Goal: Navigation & Orientation: Find specific page/section

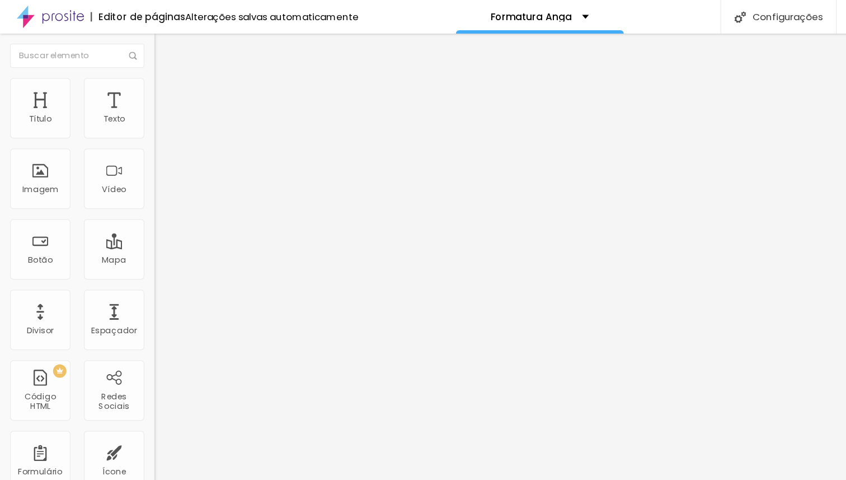
click at [129, 46] on button "Editar nulo" at bounding box center [193, 41] width 129 height 26
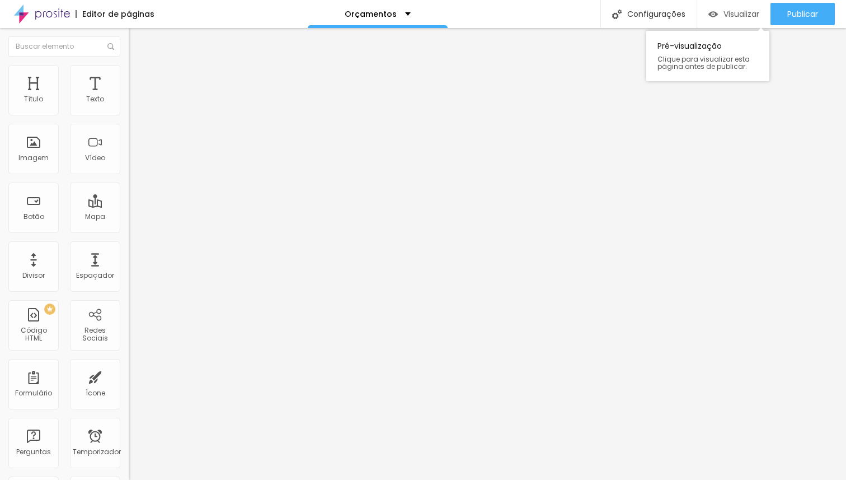
click at [735, 10] on font "Visualizar" at bounding box center [741, 13] width 36 height 11
